Goal: Navigation & Orientation: Go to known website

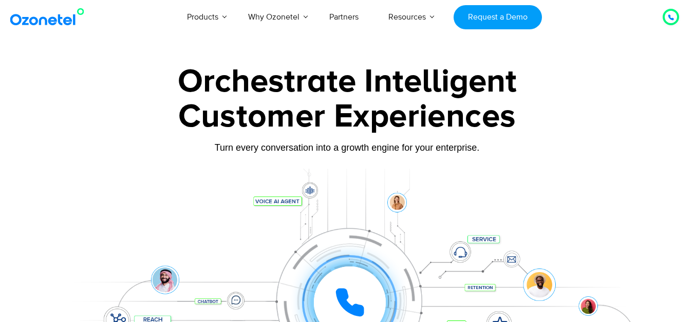
click at [51, 20] on img at bounding box center [49, 17] width 83 height 19
click at [49, 19] on img at bounding box center [49, 17] width 83 height 19
